Goal: Task Accomplishment & Management: Manage account settings

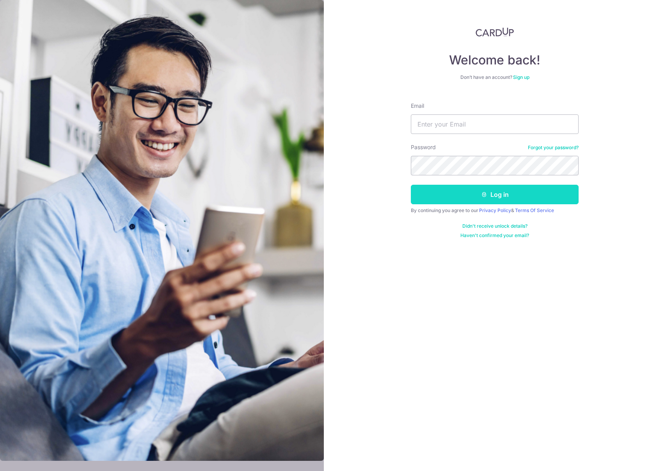
type input "[EMAIL_ADDRESS][DOMAIN_NAME]"
click at [505, 199] on button "Log in" at bounding box center [495, 195] width 168 height 20
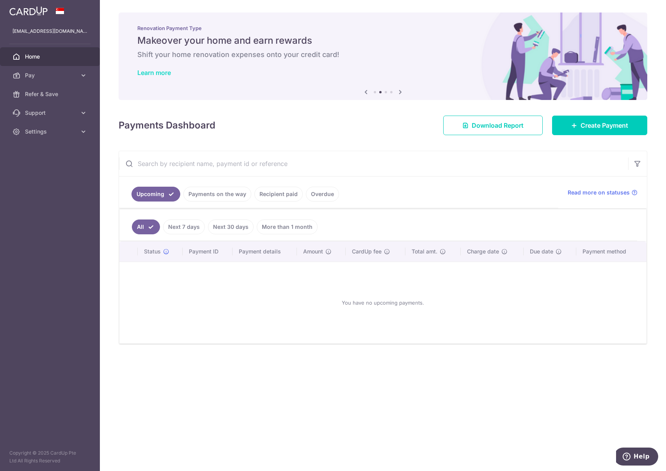
click at [166, 73] on link "Learn more" at bounding box center [154, 73] width 34 height 8
